Goal: Book appointment/travel/reservation

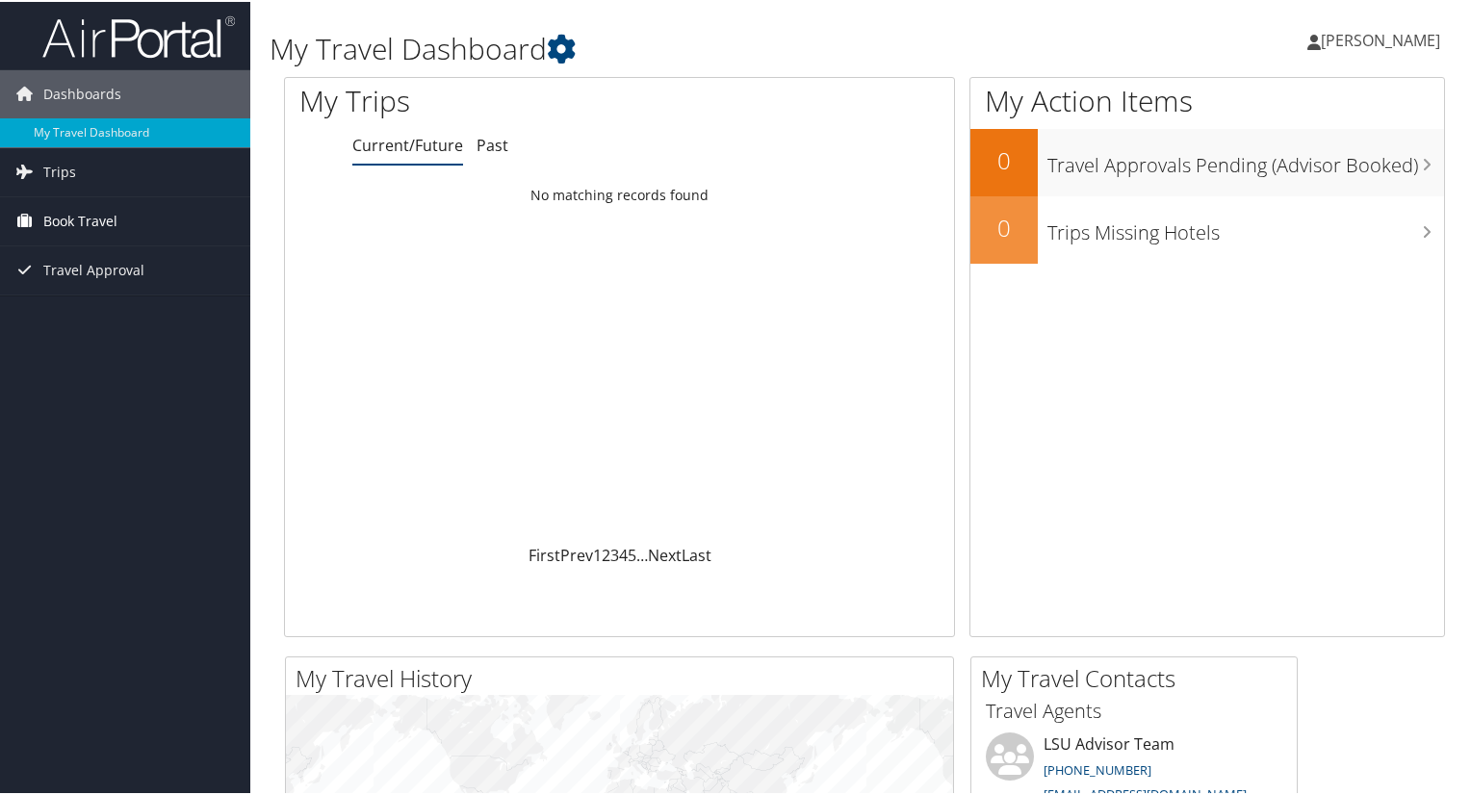
click at [64, 217] on span "Book Travel" at bounding box center [80, 219] width 74 height 48
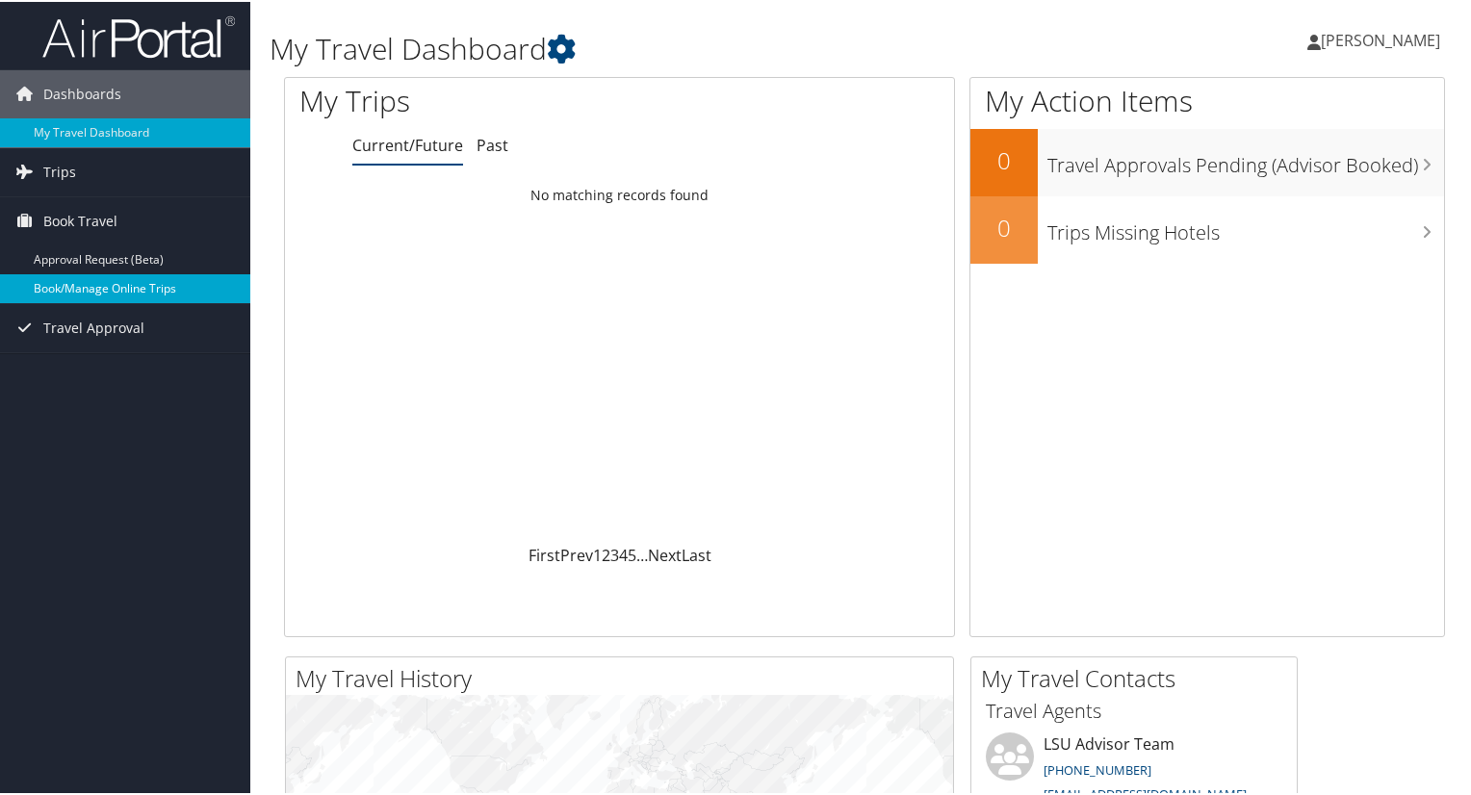
click at [110, 292] on link "Book/Manage Online Trips" at bounding box center [125, 286] width 250 height 29
